Goal: Information Seeking & Learning: Learn about a topic

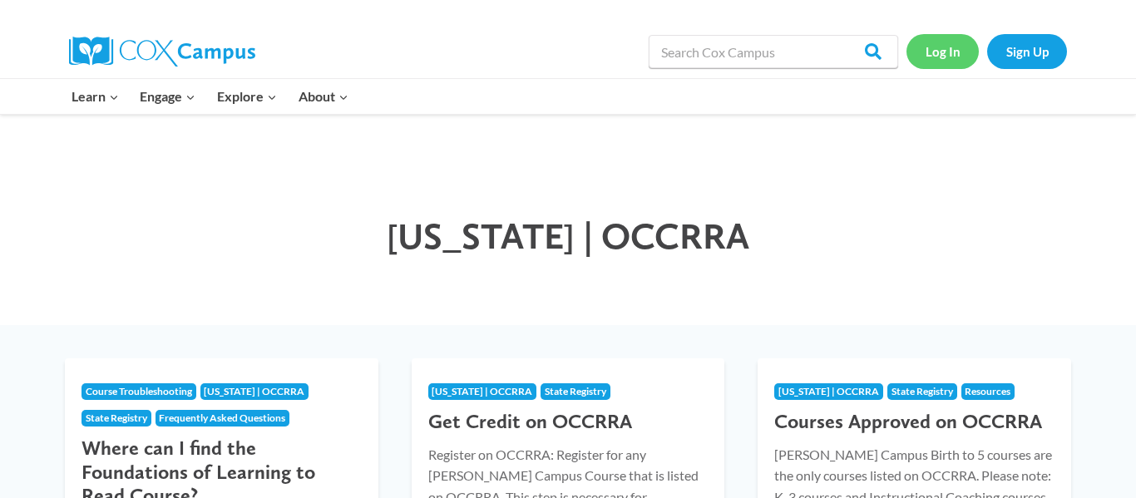
click at [935, 54] on link "Log In" at bounding box center [943, 51] width 72 height 34
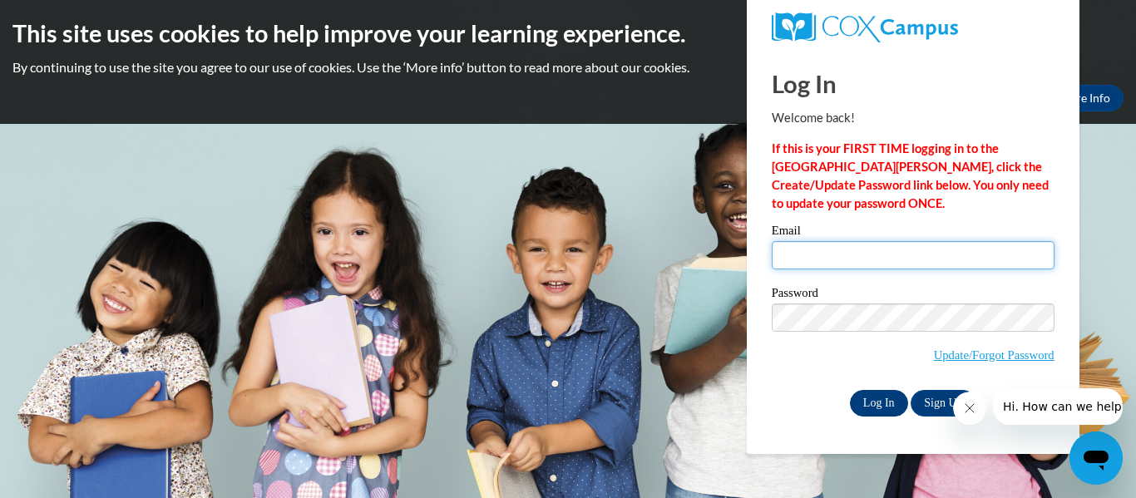
type input "alissa.perry27@buckeyehillscc.net"
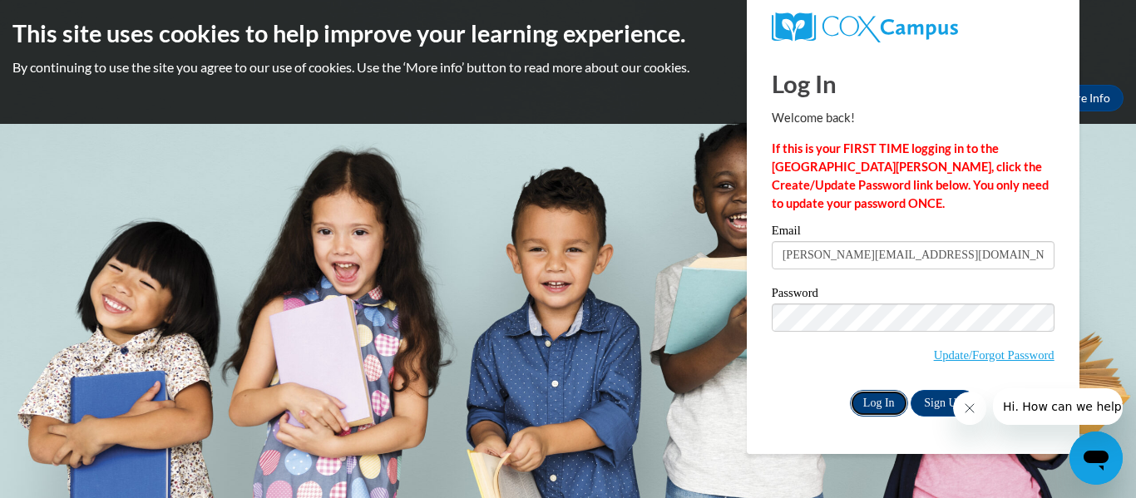
click at [879, 401] on input "Log In" at bounding box center [879, 403] width 58 height 27
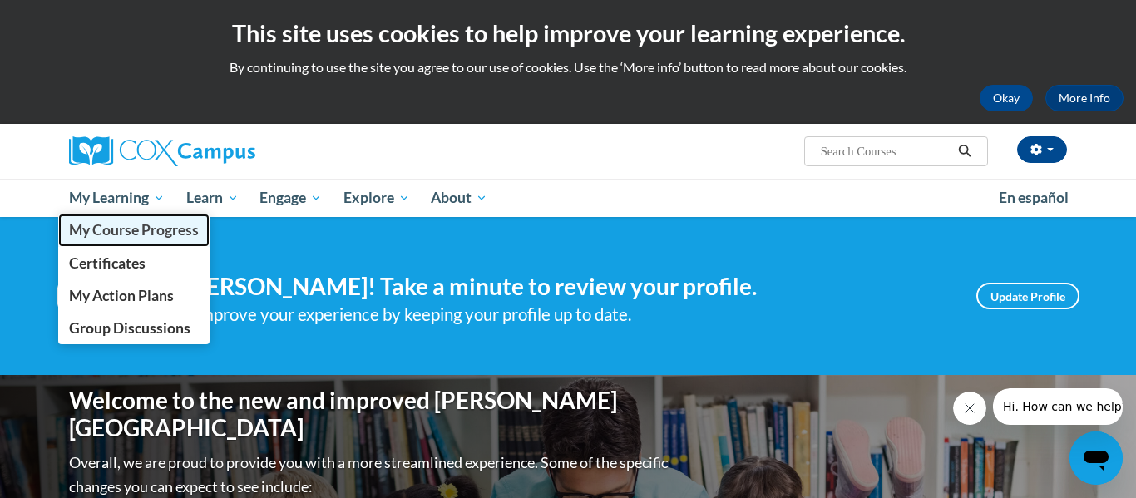
click at [130, 241] on link "My Course Progress" at bounding box center [133, 230] width 151 height 32
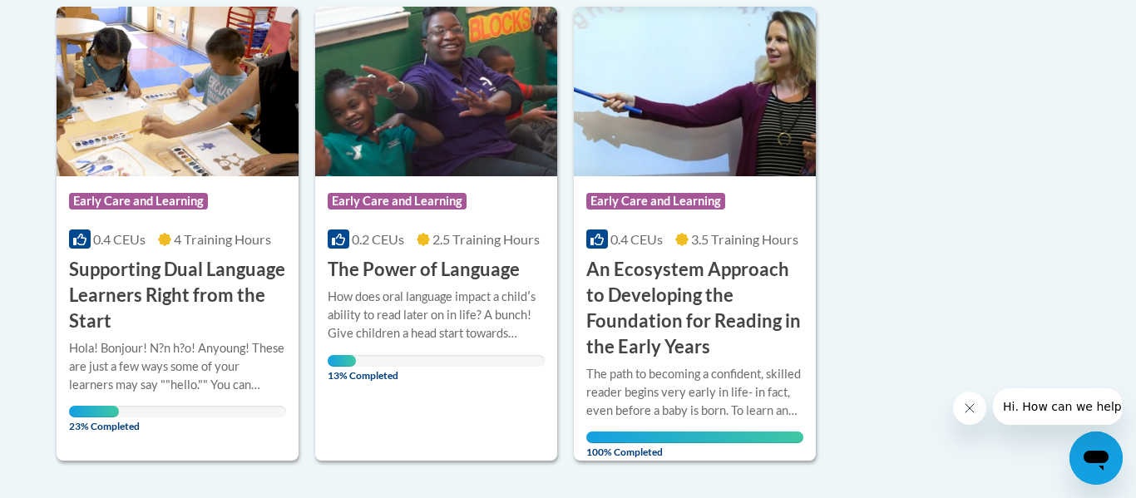
scroll to position [882, 0]
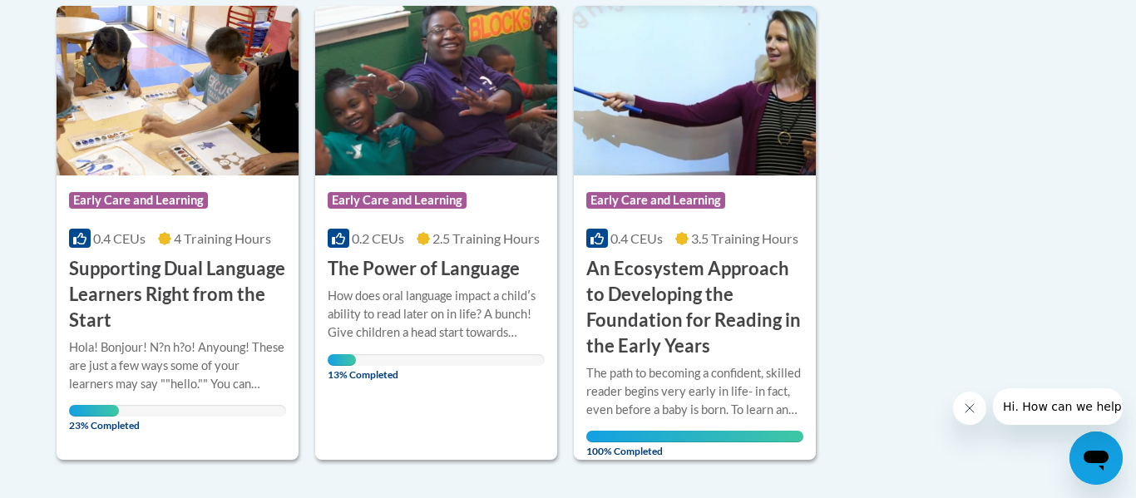
click at [249, 264] on h3 "Supporting Dual Language Learners Right from the Start" at bounding box center [177, 294] width 217 height 77
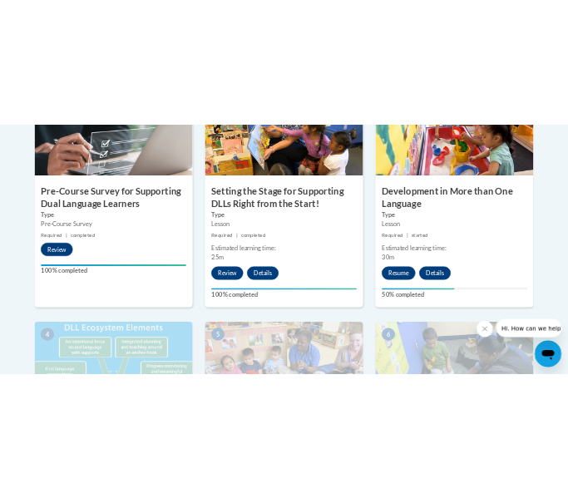
scroll to position [662, 0]
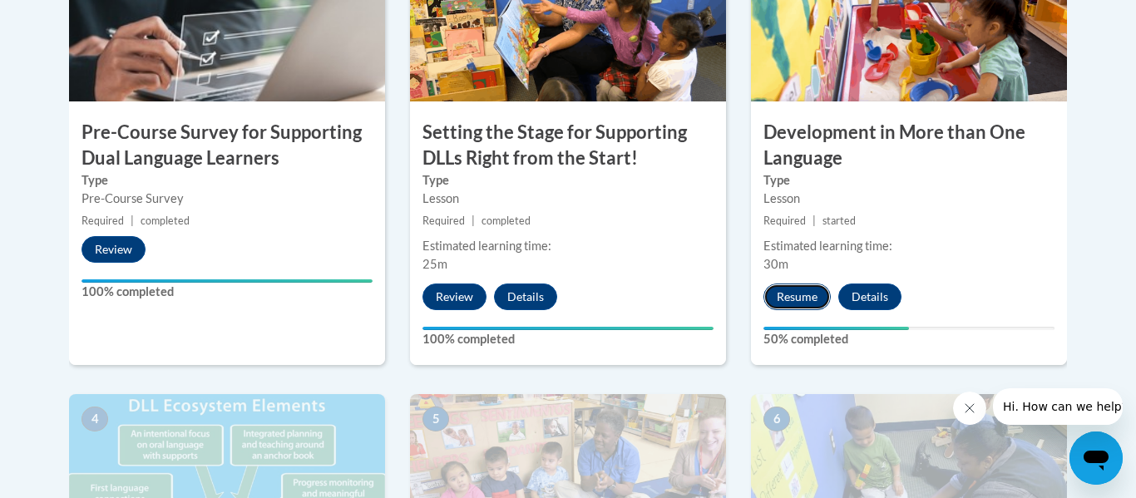
click at [802, 294] on button "Resume" at bounding box center [797, 297] width 67 height 27
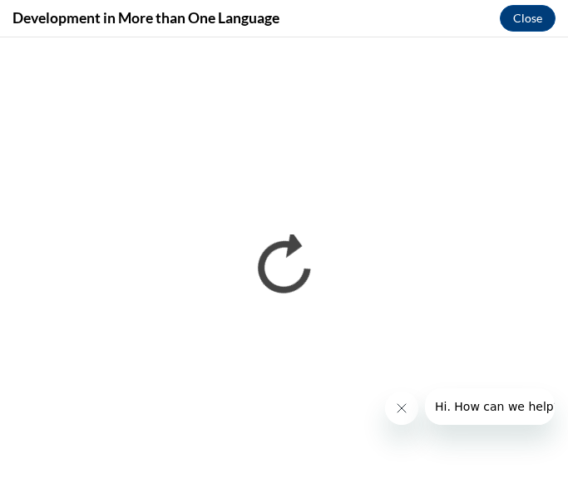
scroll to position [0, 0]
click at [393, 403] on button "Close message from company" at bounding box center [401, 408] width 33 height 33
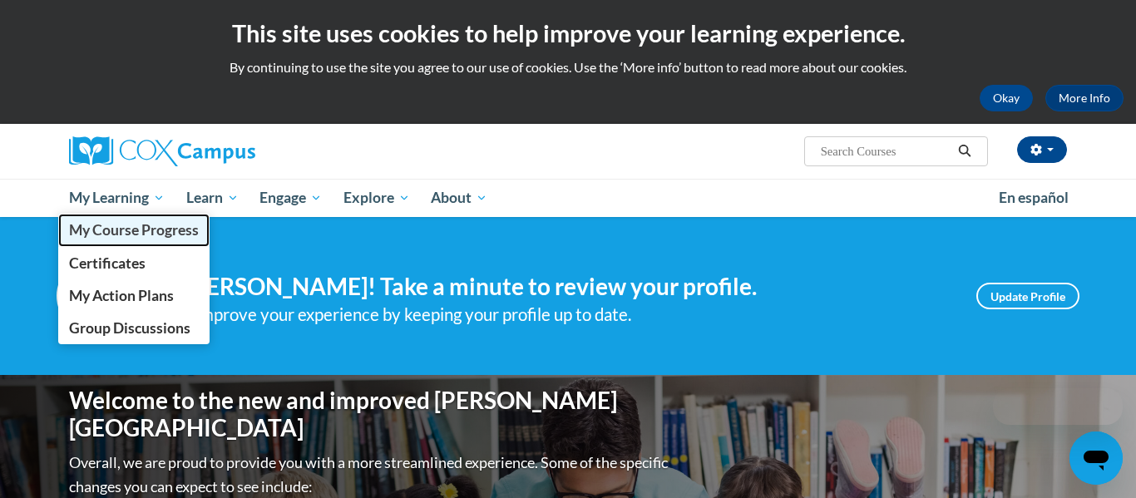
click at [136, 227] on span "My Course Progress" at bounding box center [134, 229] width 130 height 17
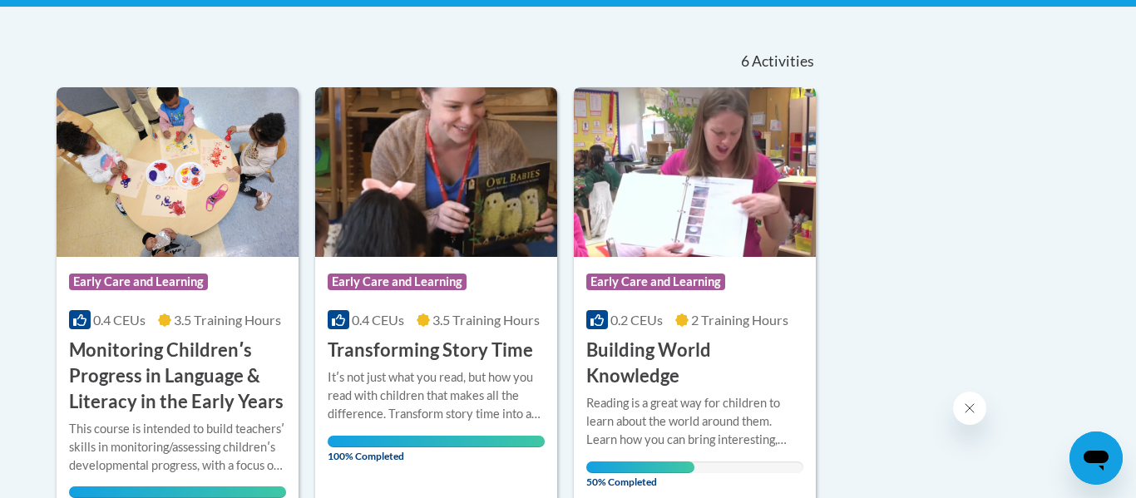
click at [714, 291] on span "Early Care and Learning" at bounding box center [657, 284] width 143 height 21
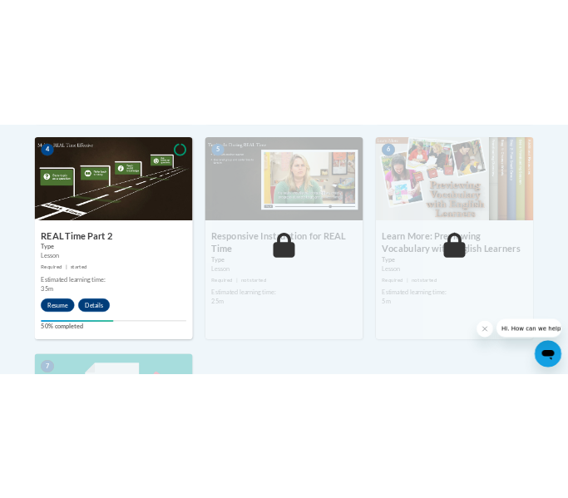
scroll to position [1010, 0]
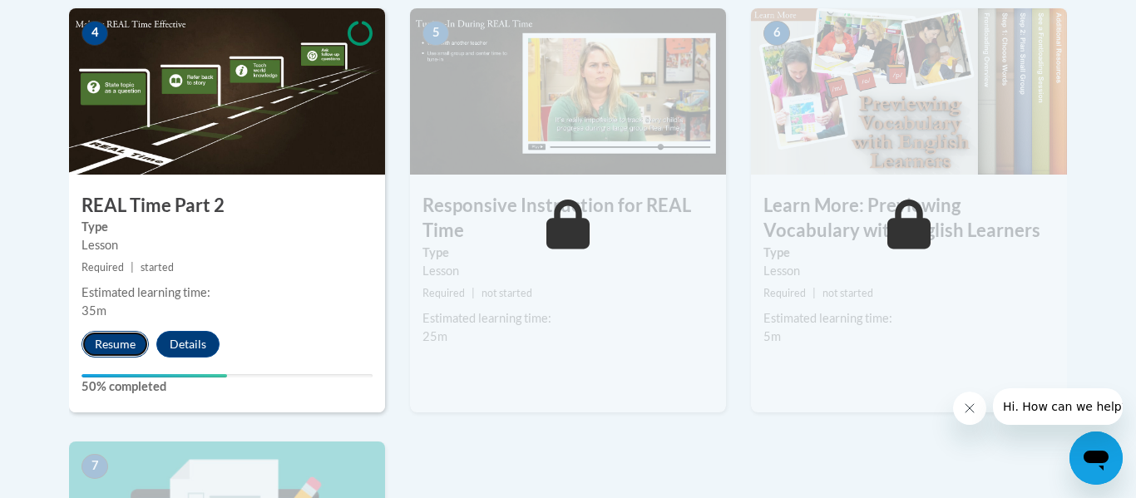
click at [116, 346] on button "Resume" at bounding box center [115, 344] width 67 height 27
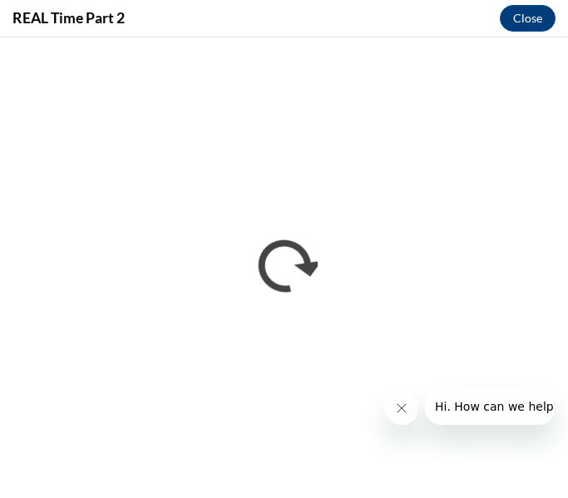
scroll to position [0, 0]
click at [398, 413] on icon "Close message from company" at bounding box center [402, 408] width 8 height 8
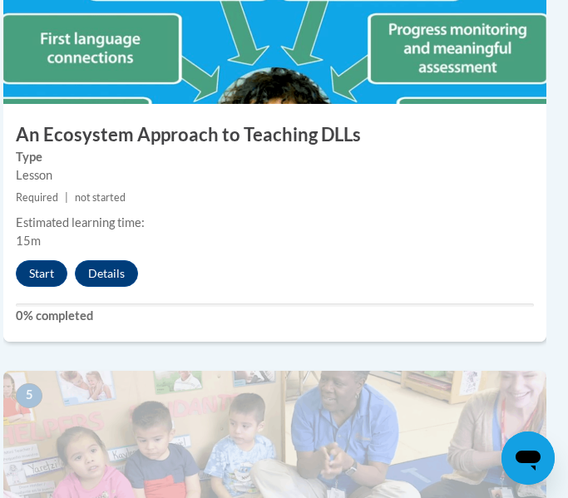
scroll to position [1949, 9]
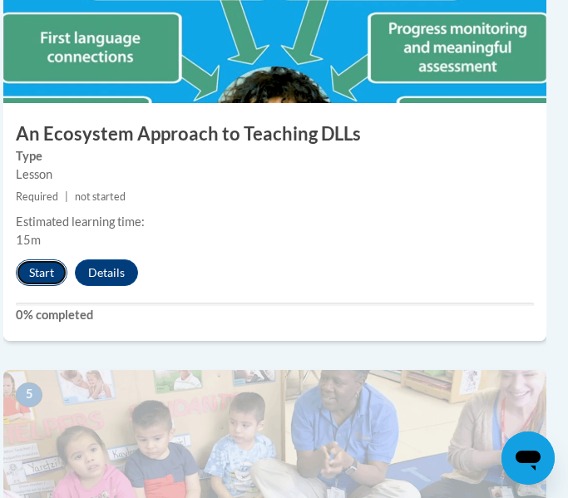
click at [37, 275] on button "Start" at bounding box center [42, 273] width 52 height 27
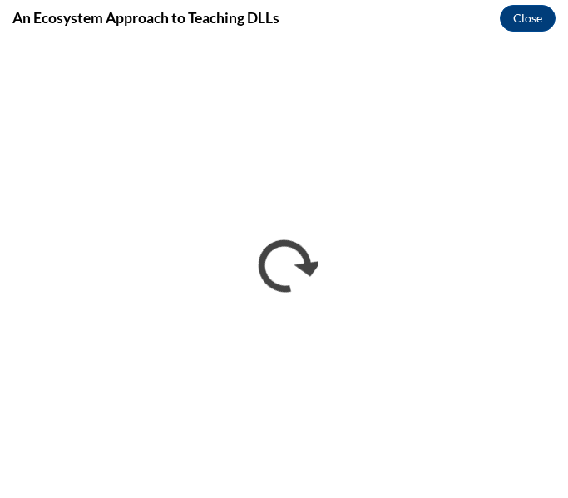
scroll to position [0, 0]
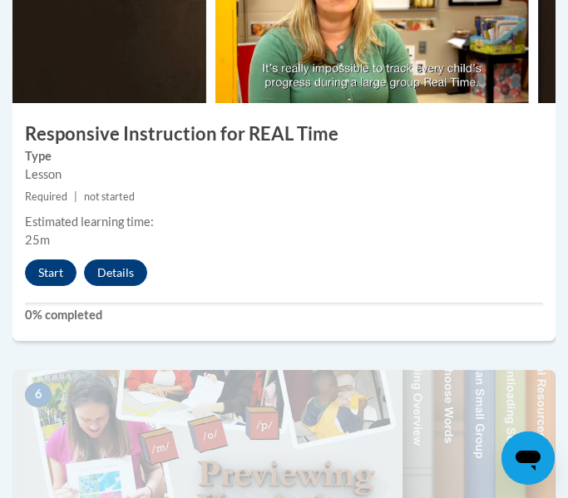
scroll to position [2346, 0]
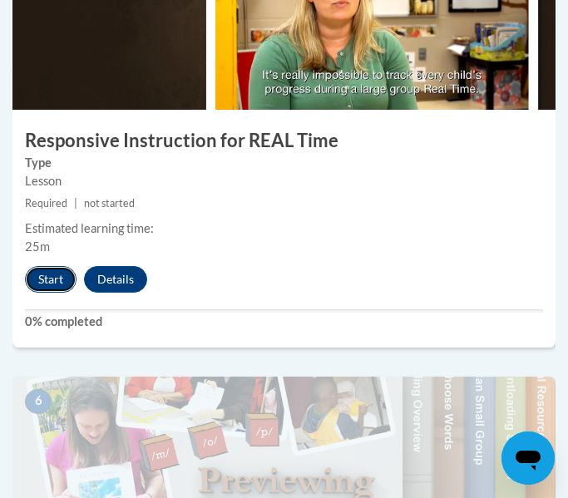
click at [58, 285] on button "Start" at bounding box center [51, 279] width 52 height 27
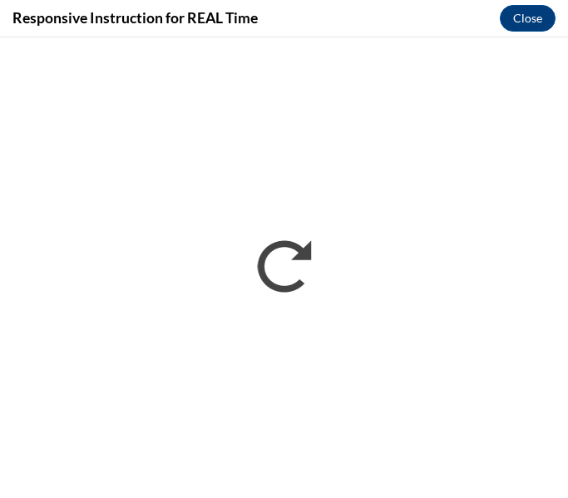
scroll to position [0, 0]
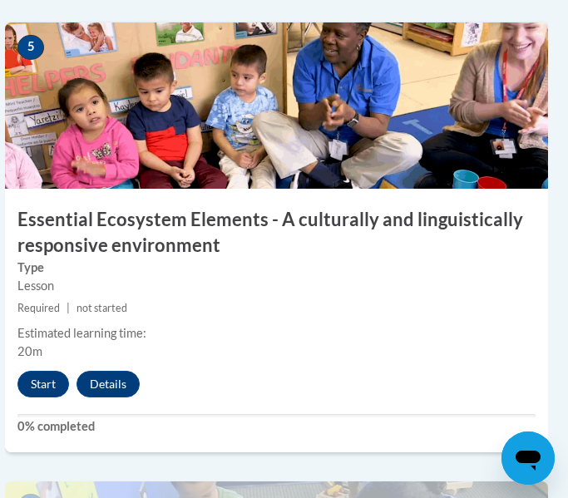
scroll to position [2293, 7]
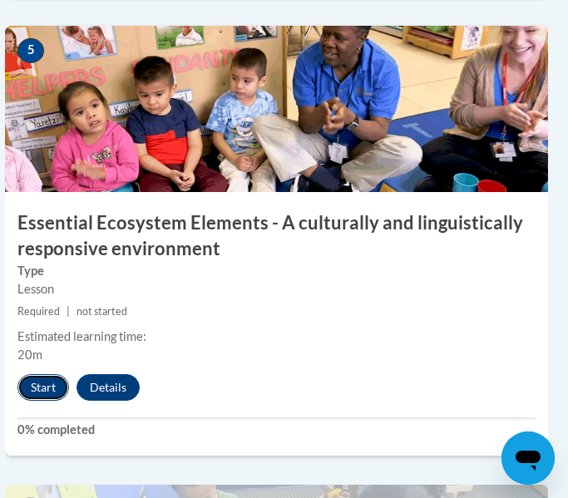
click at [39, 392] on button "Start" at bounding box center [43, 387] width 52 height 27
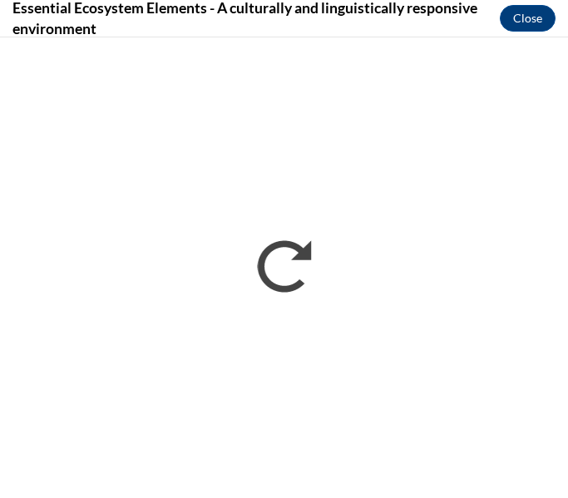
scroll to position [0, 0]
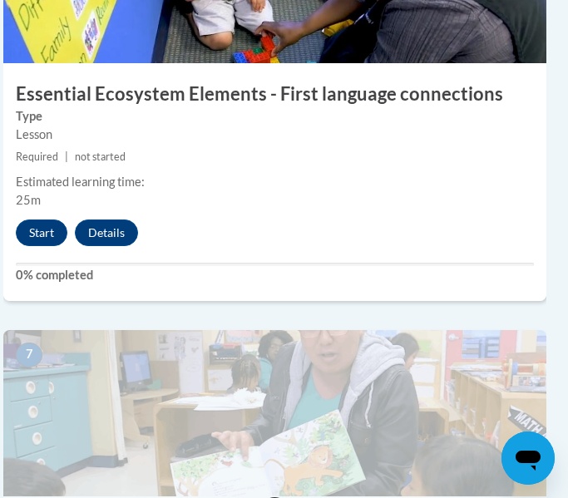
scroll to position [2897, 9]
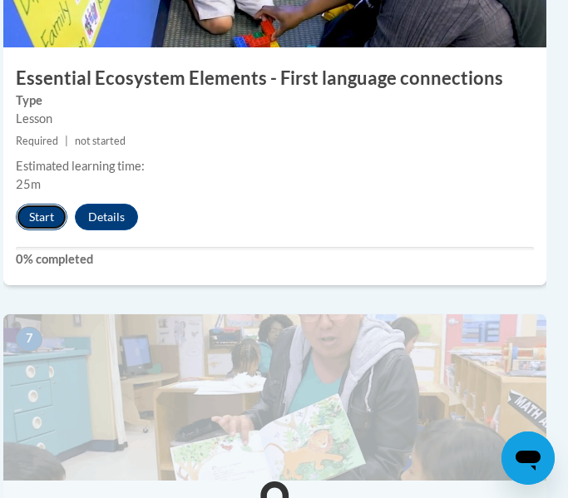
click at [39, 224] on button "Start" at bounding box center [42, 217] width 52 height 27
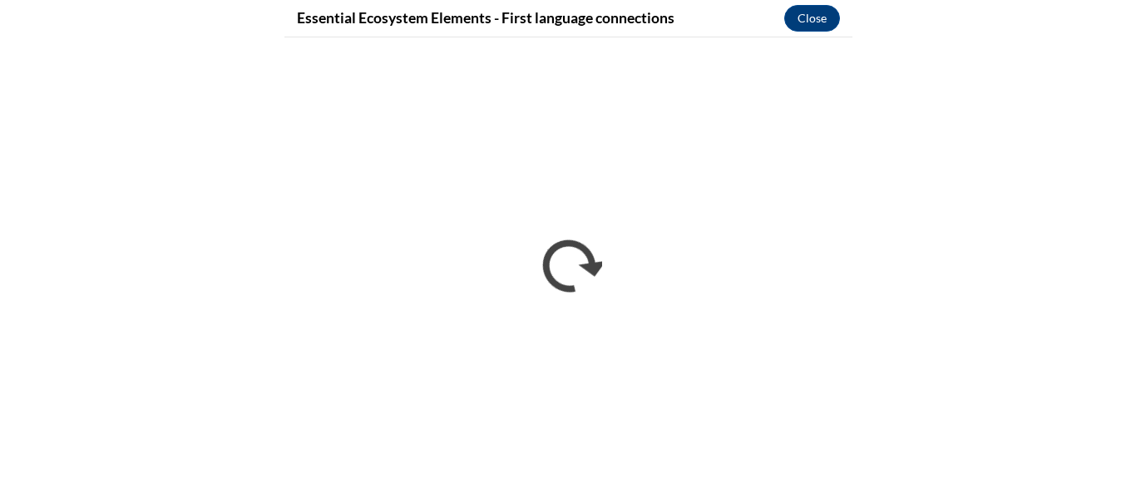
scroll to position [2233, 0]
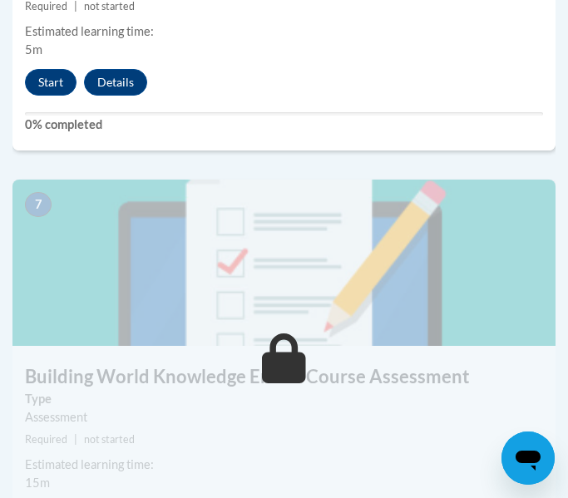
scroll to position [2975, 0]
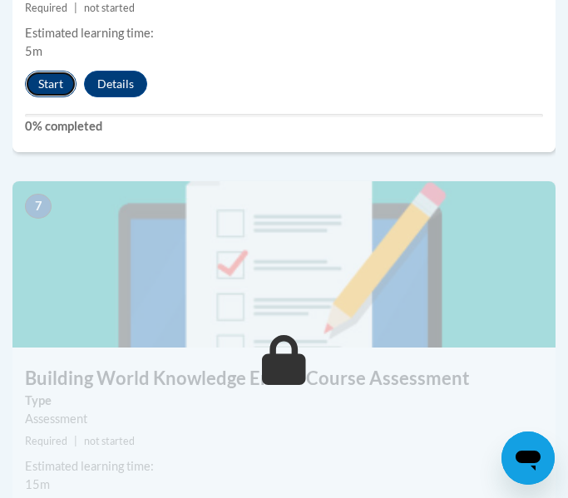
click at [40, 82] on button "Start" at bounding box center [51, 84] width 52 height 27
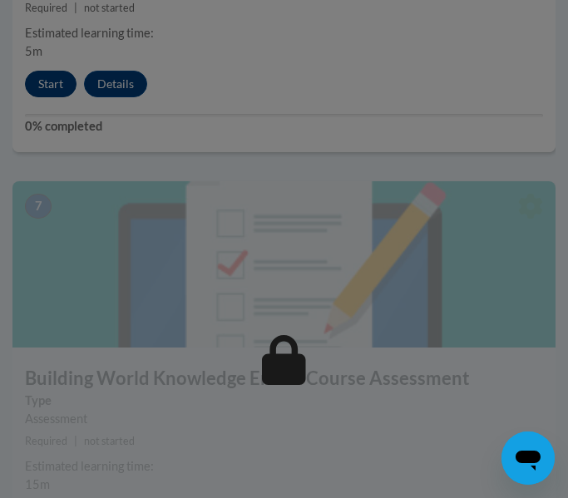
scroll to position [2994, 0]
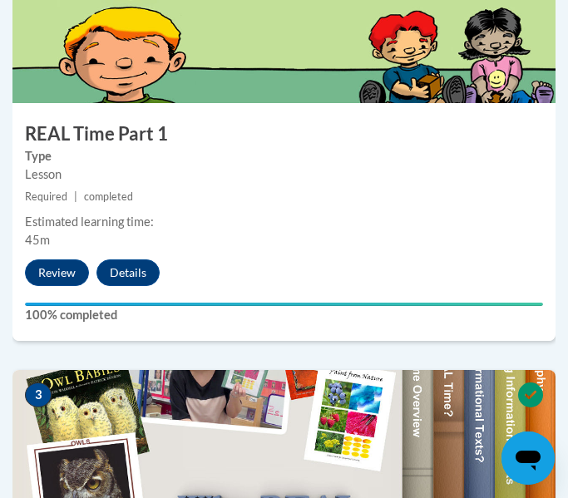
scroll to position [1055, 0]
